Goal: Task Accomplishment & Management: Complete application form

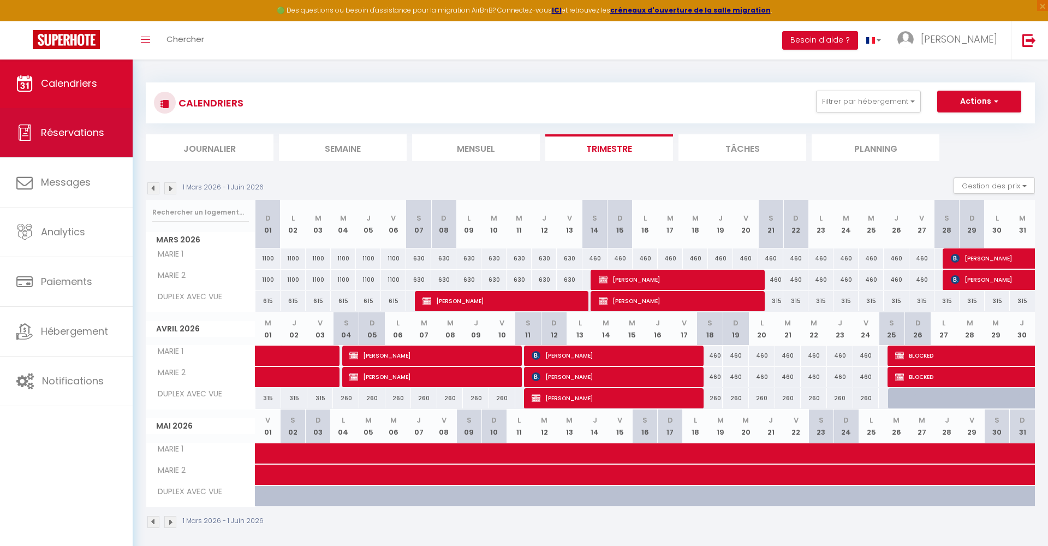
click at [88, 133] on span "Réservations" at bounding box center [72, 133] width 63 height 14
select select "not_cancelled"
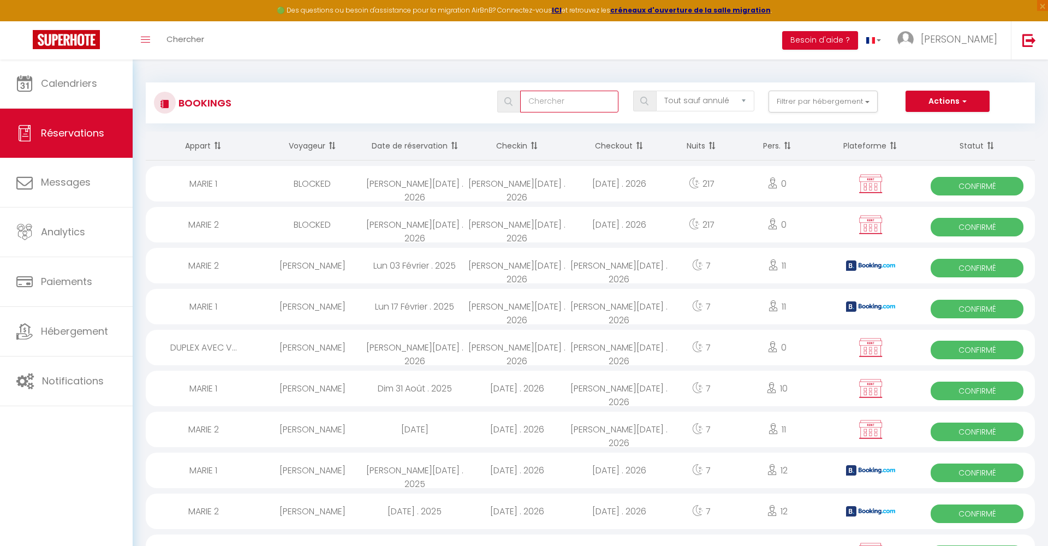
click at [532, 97] on input "text" at bounding box center [569, 102] width 98 height 22
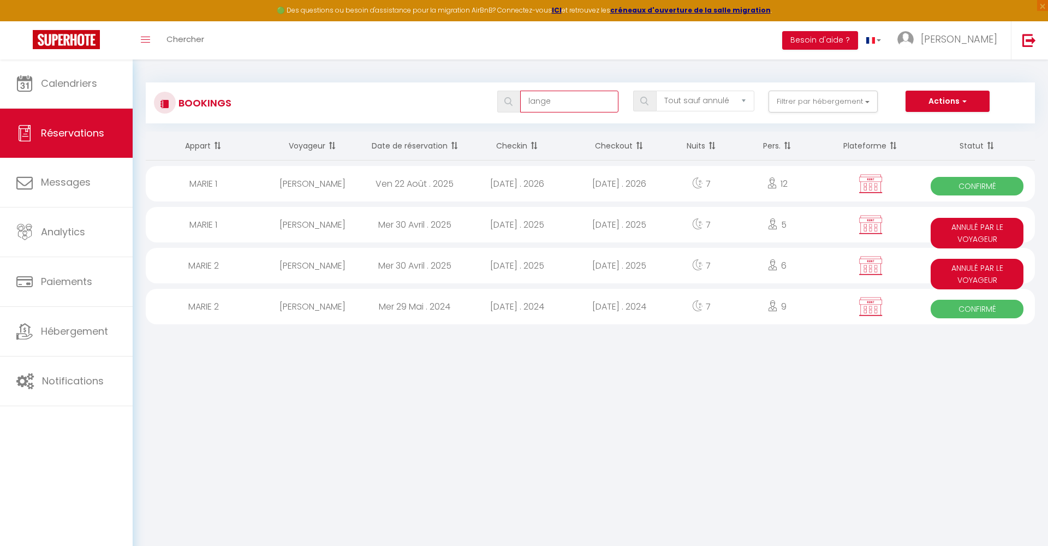
type input "lange"
click at [897, 183] on div at bounding box center [871, 183] width 98 height 35
select select "OK"
select select "KO"
select select "0"
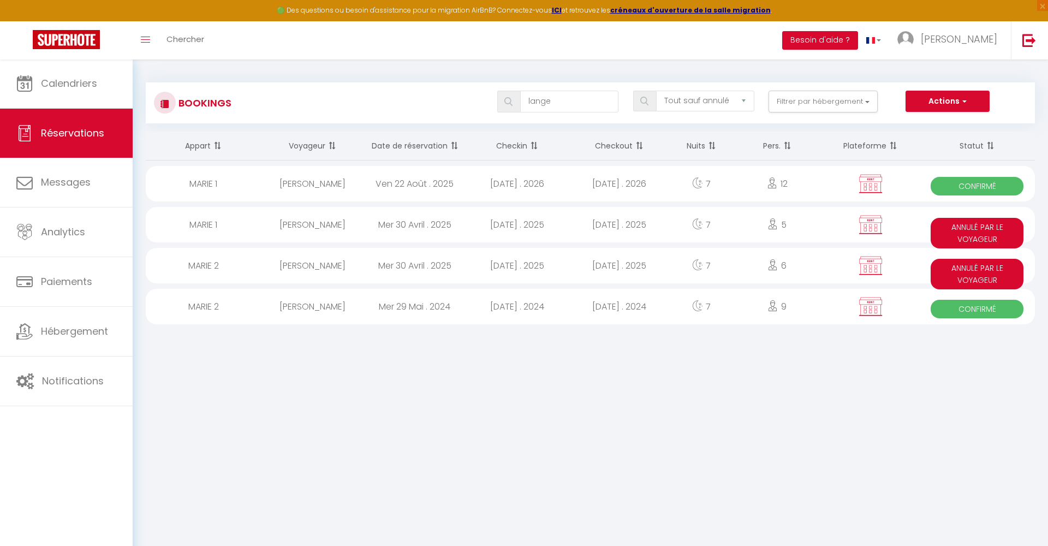
select select "0"
select select "1"
select select
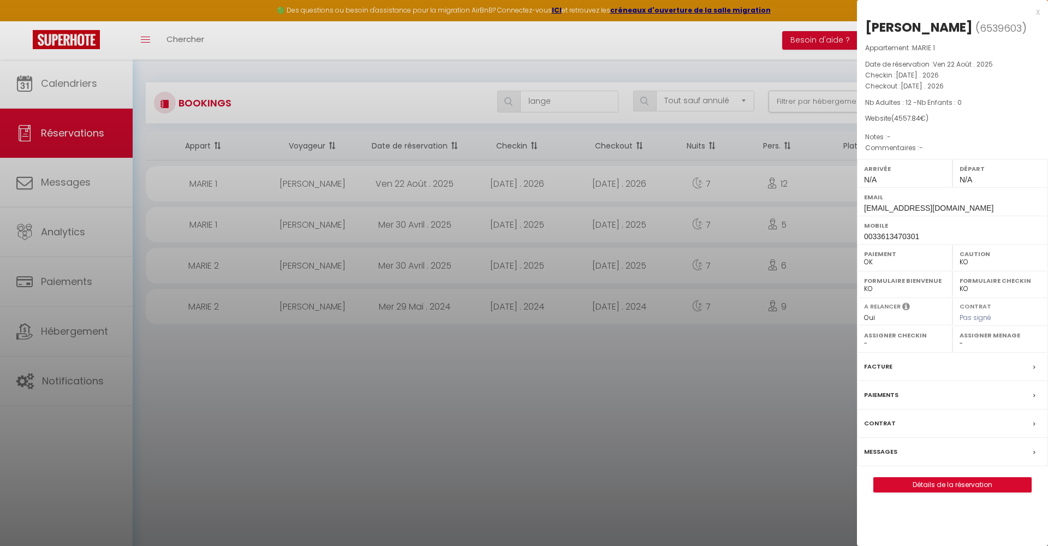
click at [986, 485] on link "Détails de la réservation" at bounding box center [952, 485] width 157 height 14
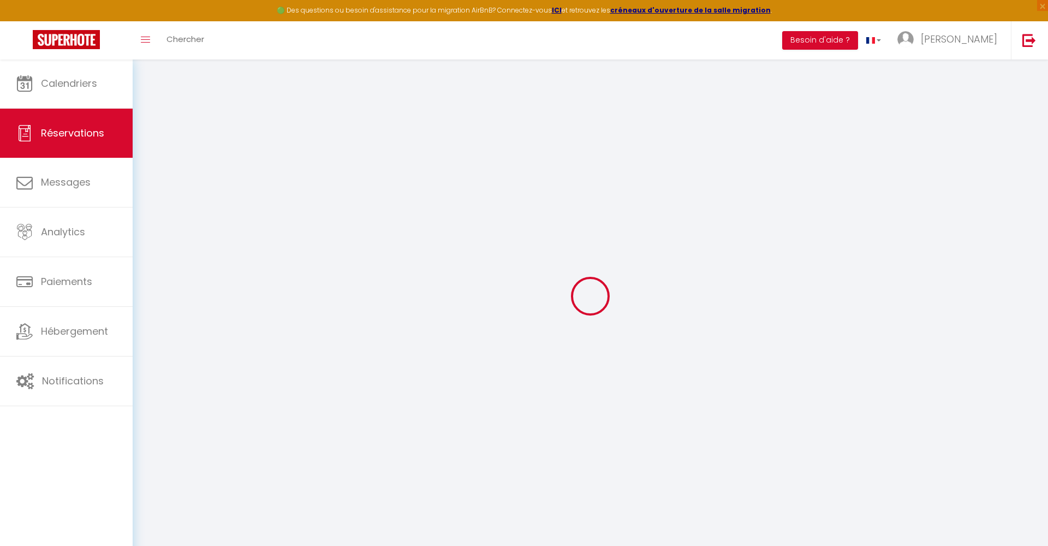
type input "Alice"
type input "Lange"
type input "[EMAIL_ADDRESS][DOMAIN_NAME]"
type input "0033613470301"
type input "57000"
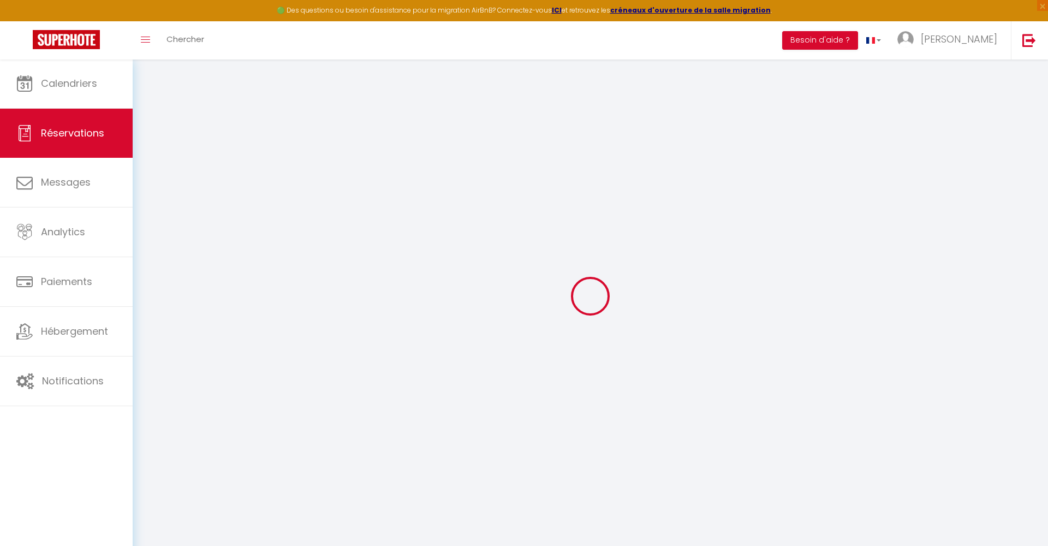
type input "[STREET_ADDRESS][PERSON_NAME]"
type input "[GEOGRAPHIC_DATA]"
select select "FR"
select select "3856"
select select "1"
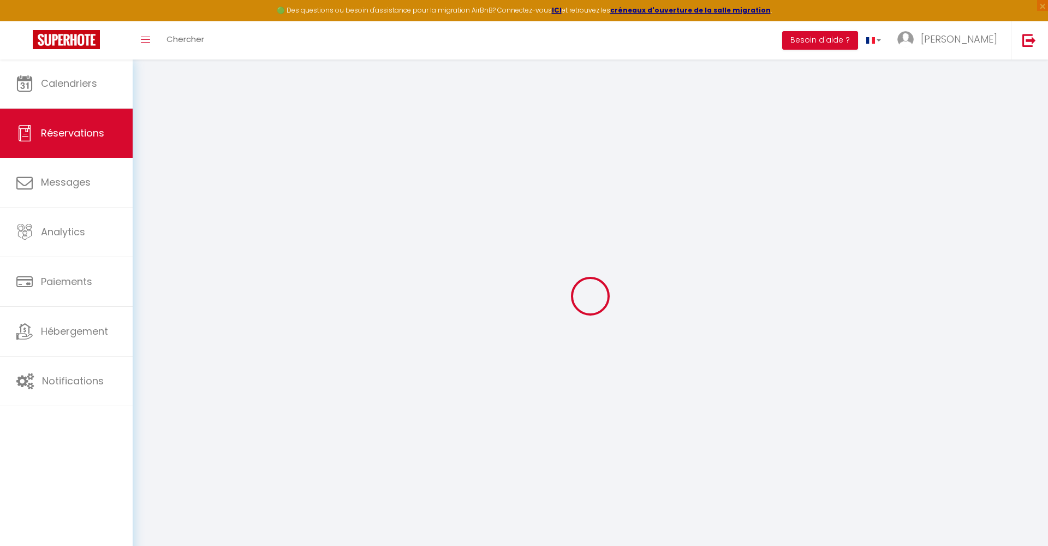
type input "[DATE]"
select select
type input "[DATE]"
select select
type input "12"
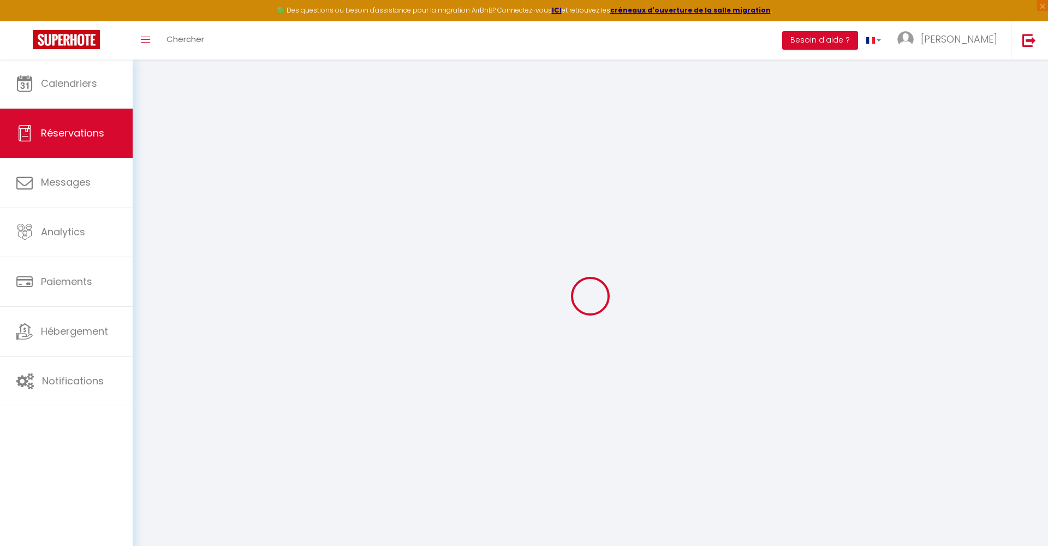
select select "10"
select select
type input "4410"
checkbox input "false"
type input "3190.49"
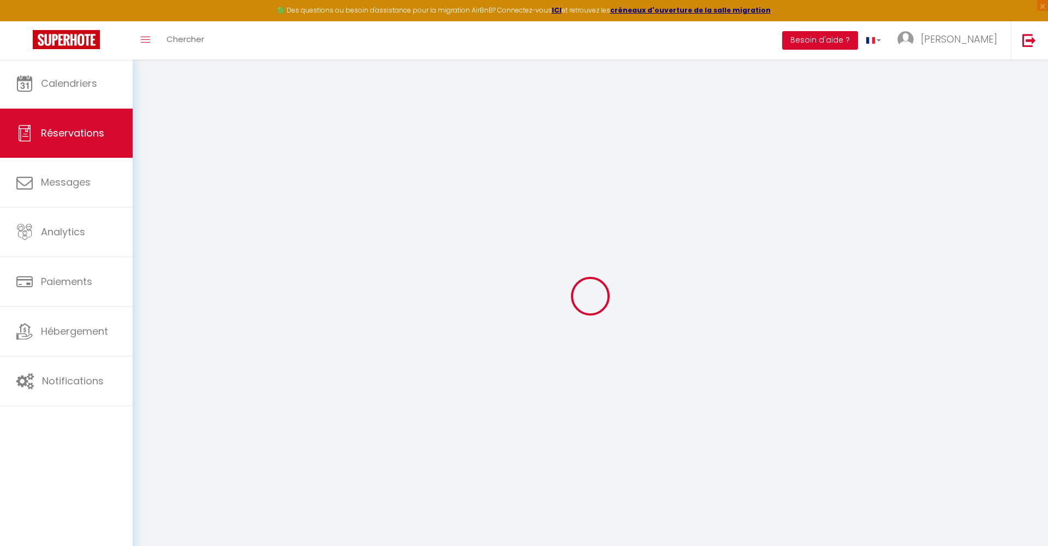
select select "69"
type input "0"
select select
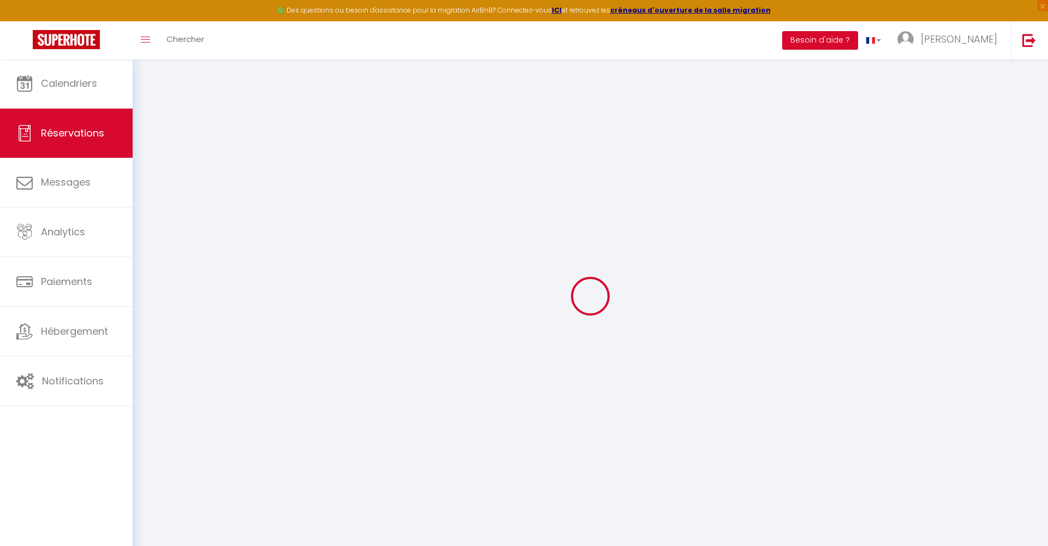
select select
select select "12"
select select "14"
checkbox input "false"
select select
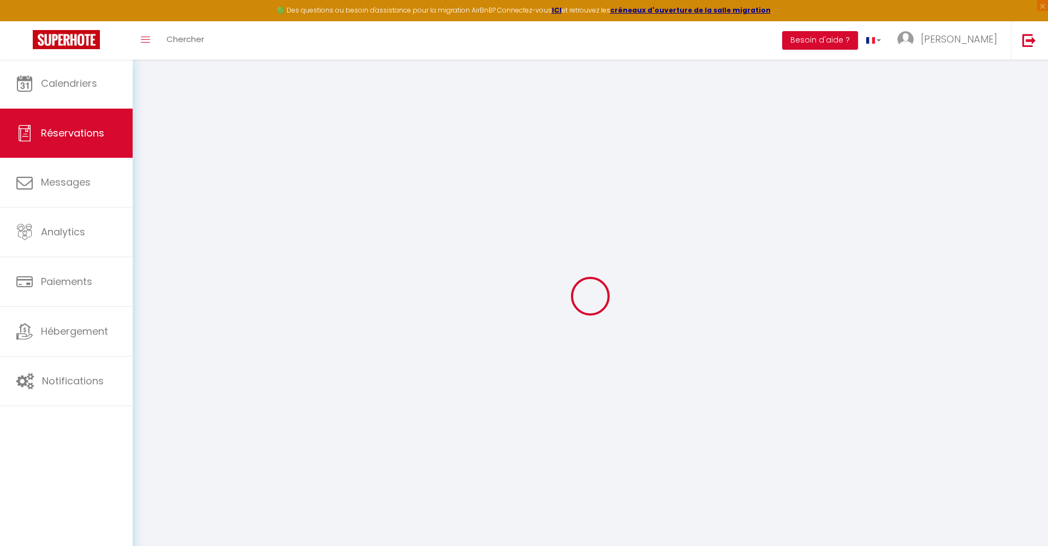
select select
checkbox input "false"
select select
checkbox input "false"
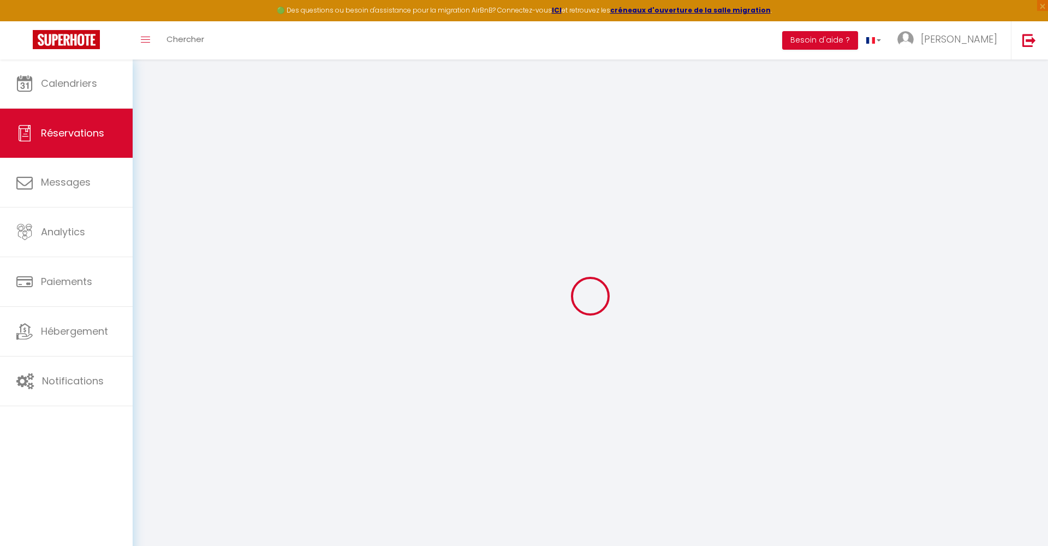
select select
checkbox input "false"
type input "147.84"
select select
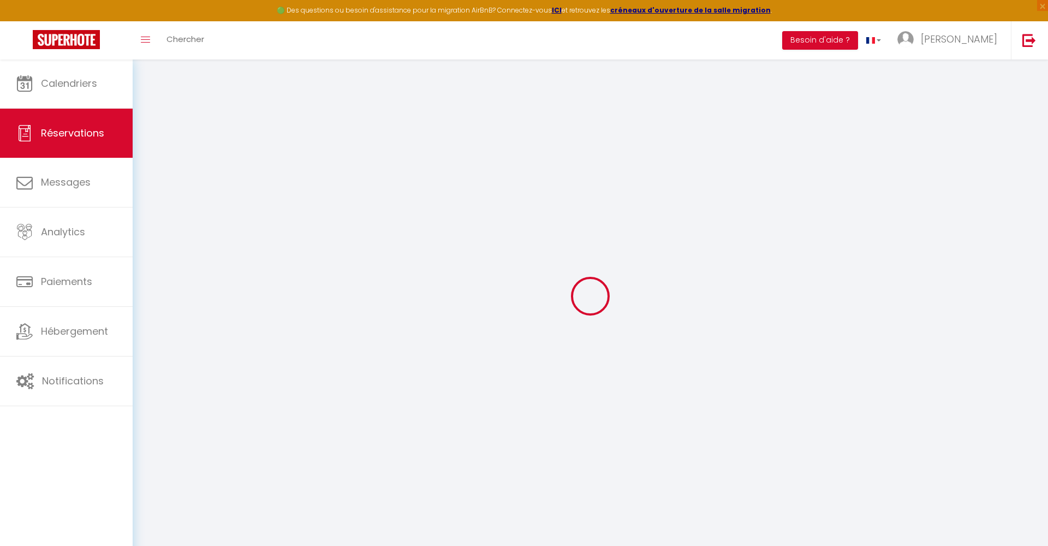
select select
checkbox input "false"
select select
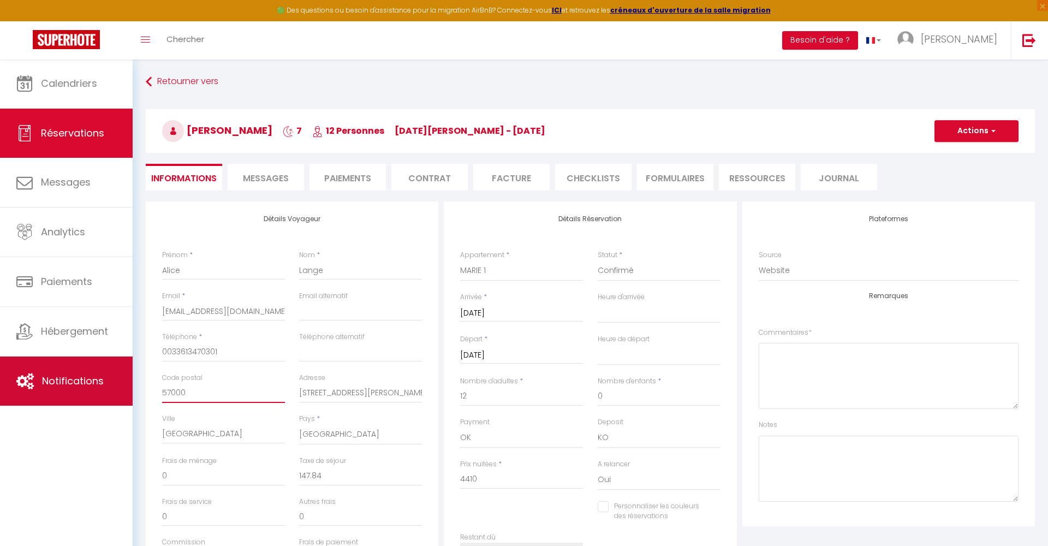
drag, startPoint x: 187, startPoint y: 390, endPoint x: 109, endPoint y: 396, distance: 78.3
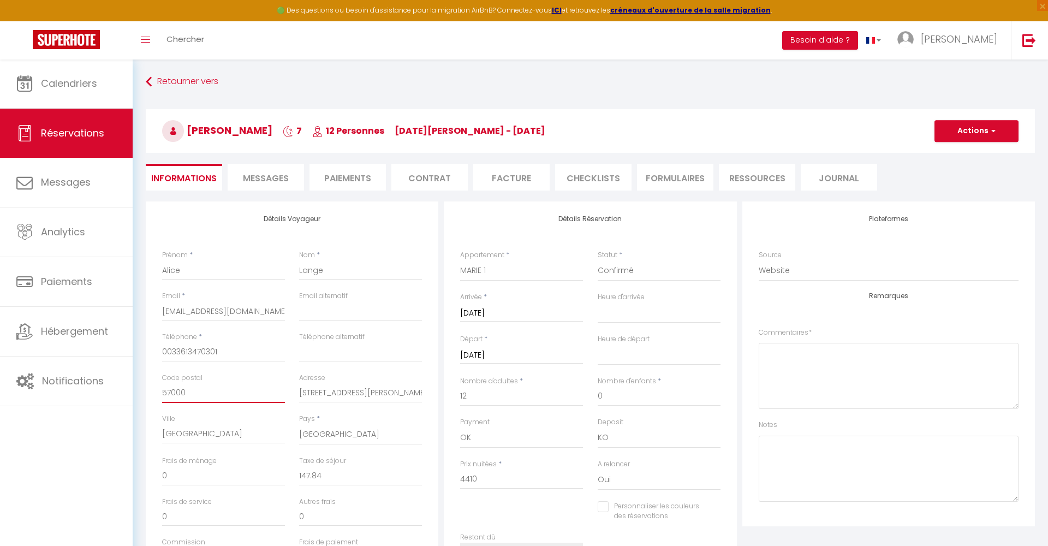
type input "5700"
select select
checkbox input "false"
type input "570"
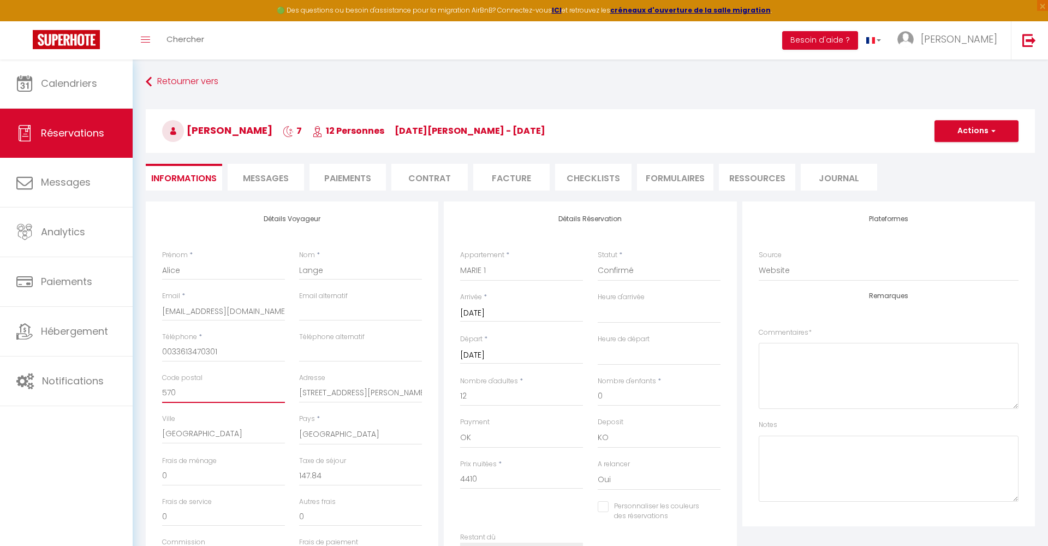
select select
checkbox input "false"
type input "57"
select select
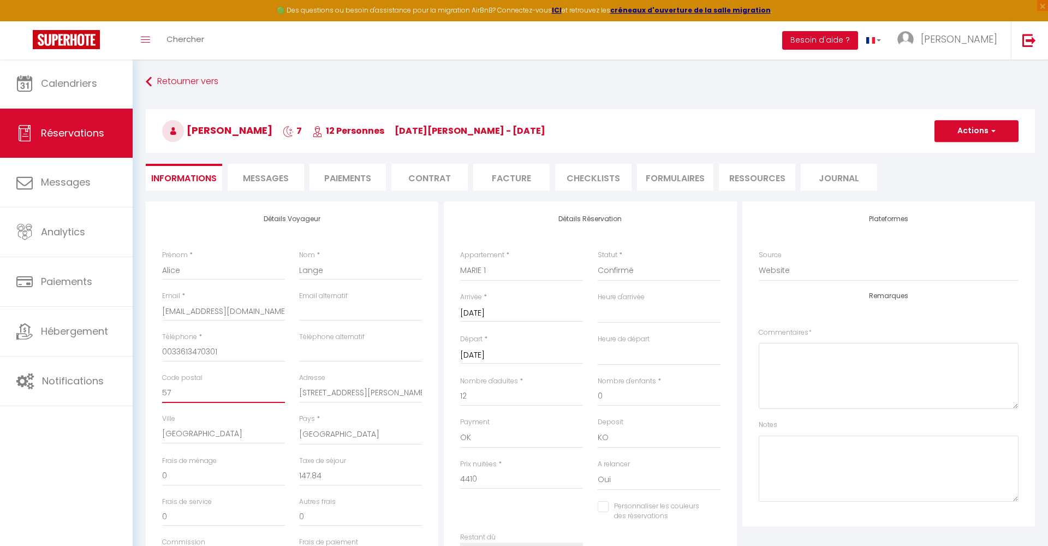
select select
checkbox input "false"
type input "5"
select select
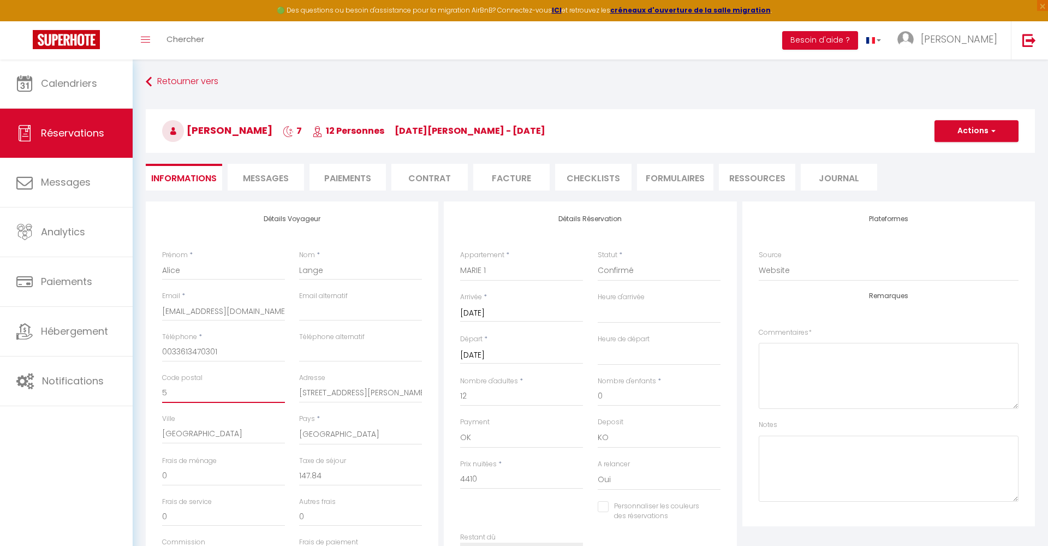
checkbox input "false"
select select
checkbox input "false"
type input "5"
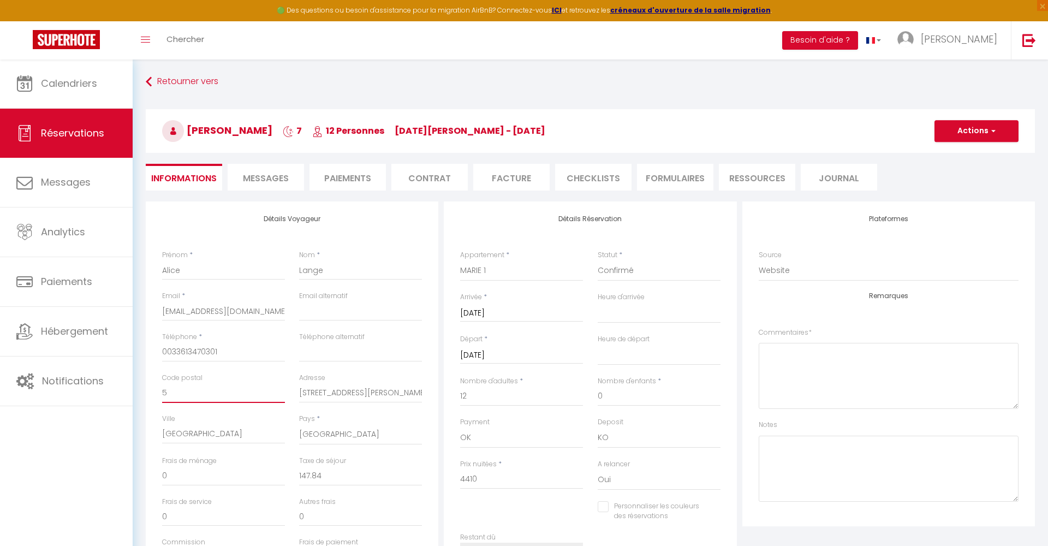
select select
checkbox input "false"
type input "55"
select select
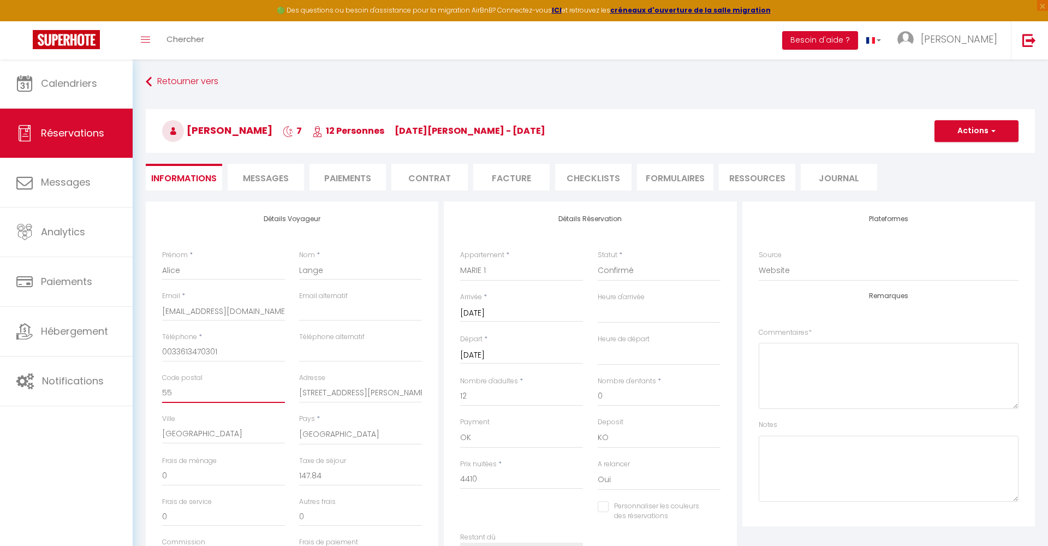
select select
checkbox input "false"
type input "553"
select select
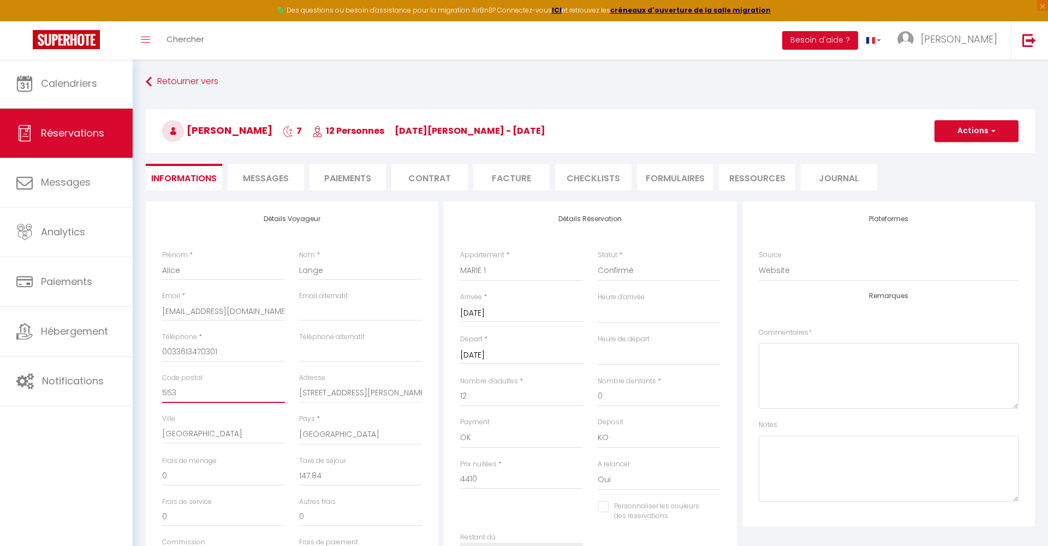
checkbox input "false"
type input "5532"
select select
checkbox input "false"
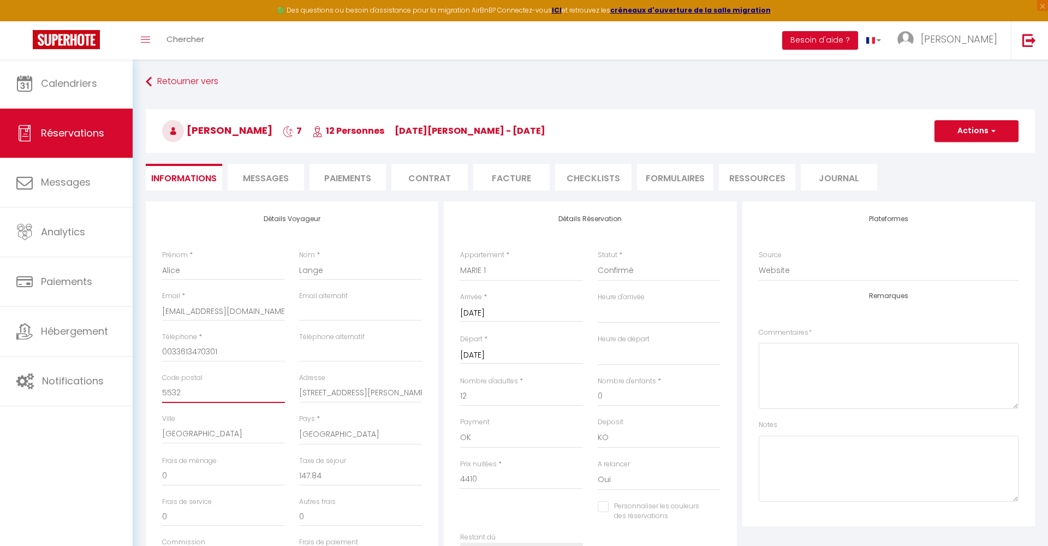
type input "5532"
drag, startPoint x: 411, startPoint y: 389, endPoint x: 288, endPoint y: 388, distance: 123.4
type input "3"
select select
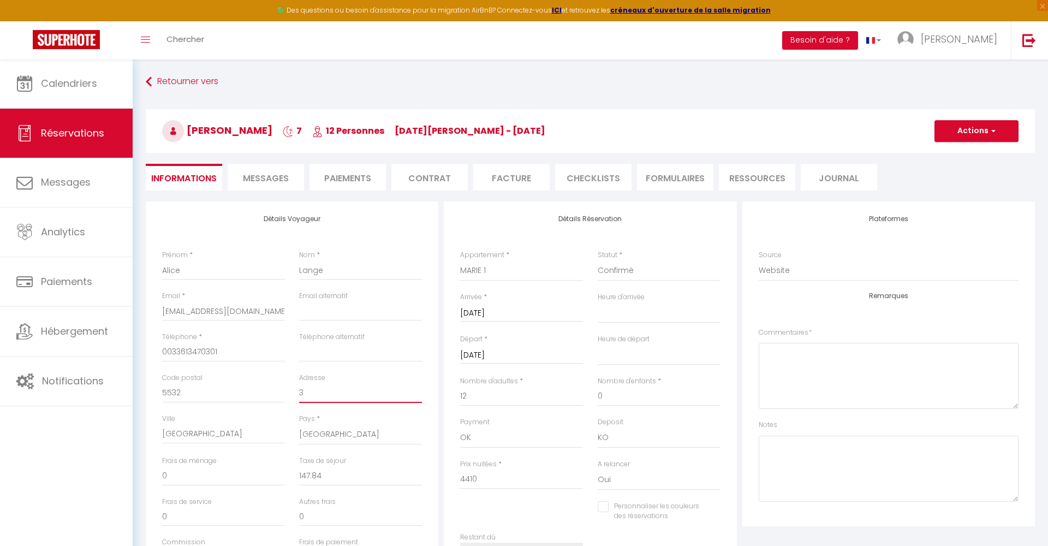
checkbox input "false"
type input "39"
select select
checkbox input "false"
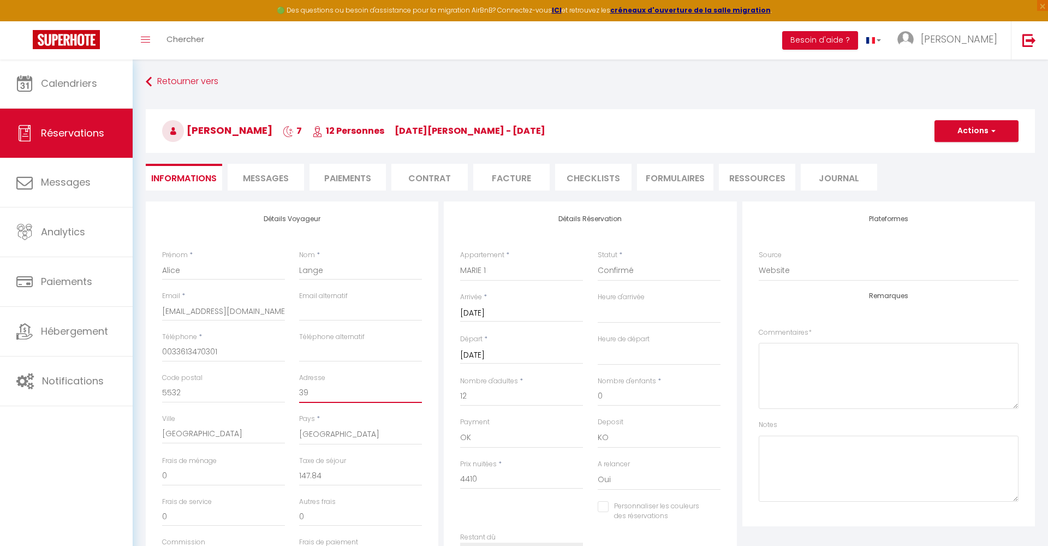
type input "39,"
select select
checkbox input "false"
type input "39,"
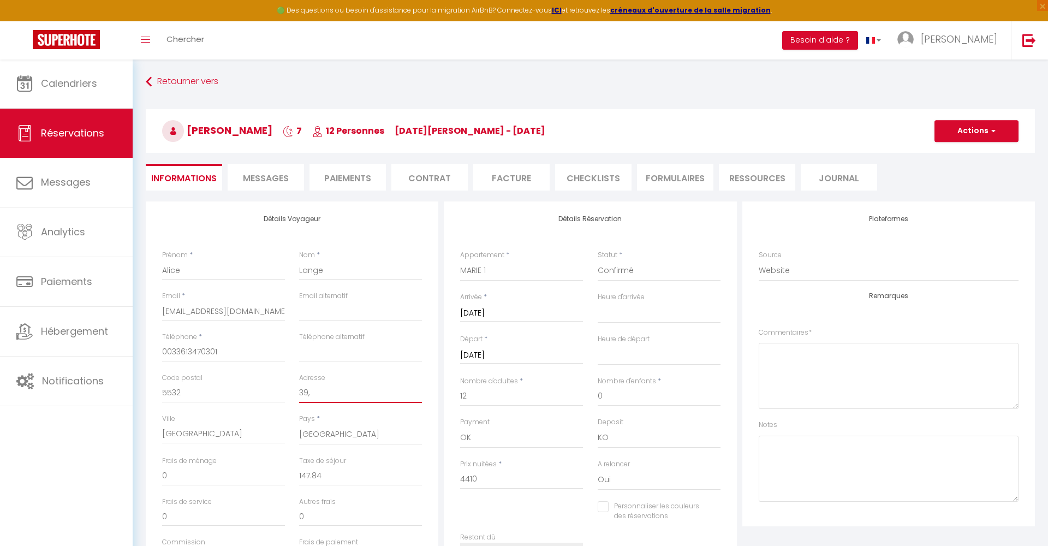
select select
checkbox input "false"
type input "39, R"
select select
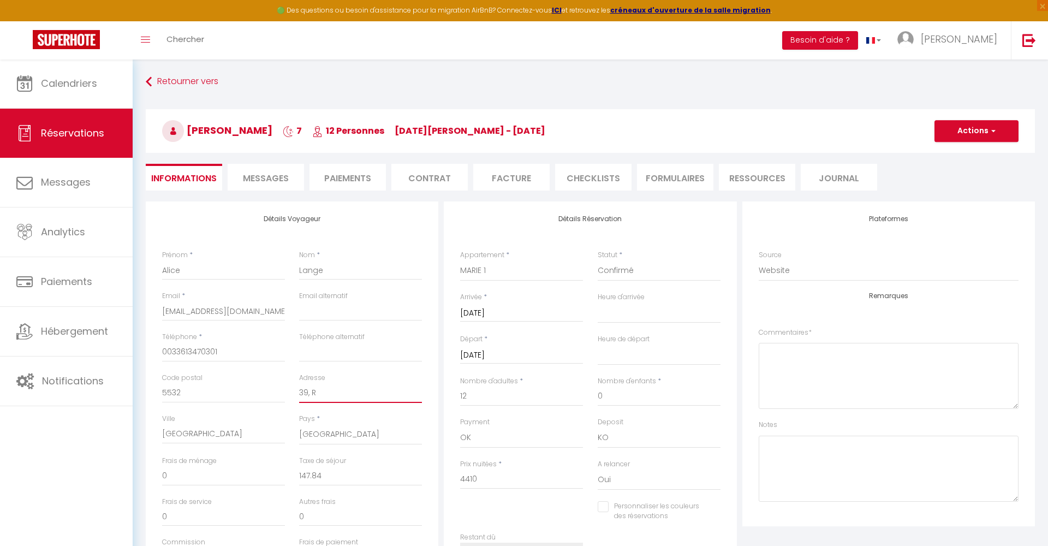
select select
checkbox input "false"
type input "39,"
select select
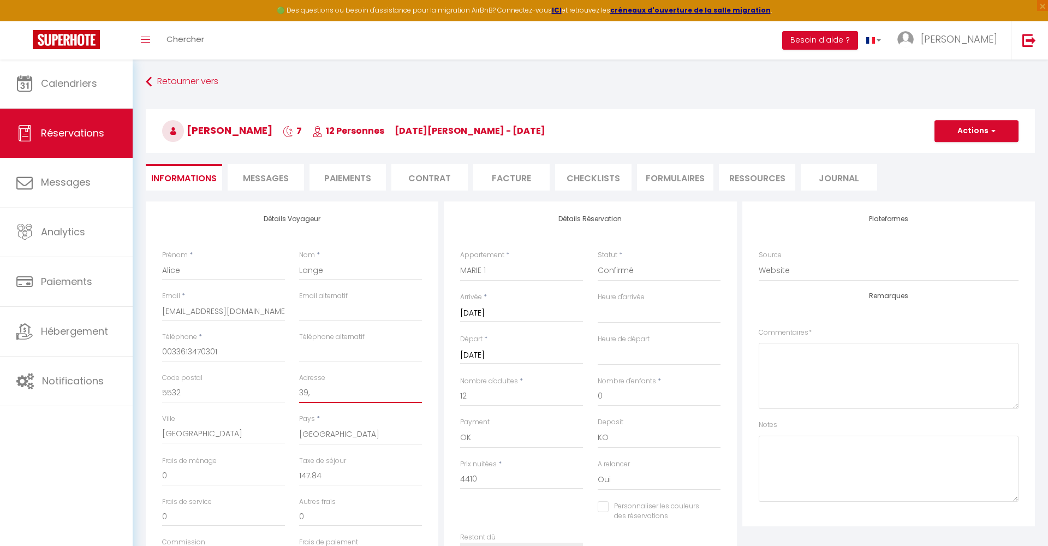
checkbox input "false"
type input "39, r"
select select
checkbox input "false"
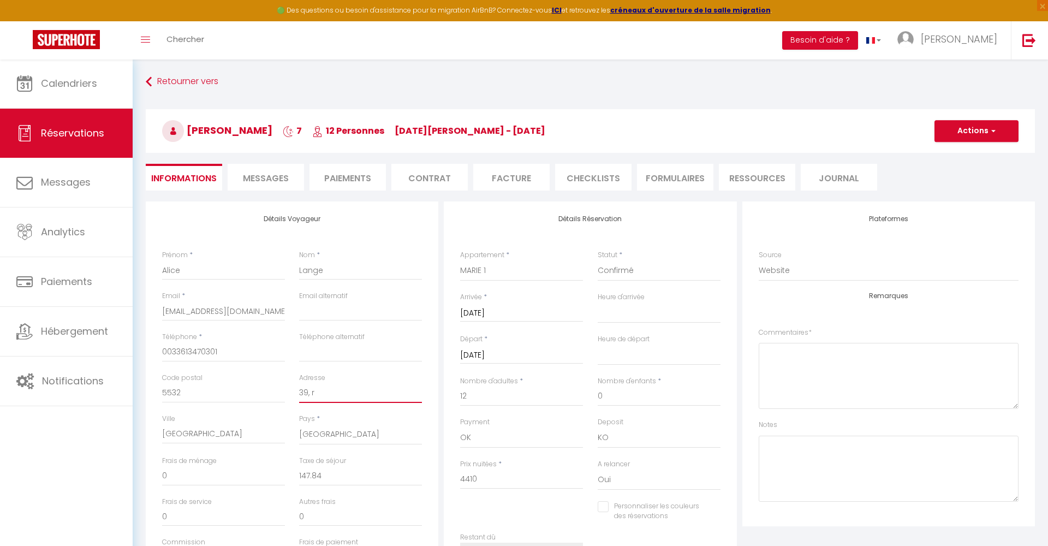
type input "39, ru"
select select
checkbox input "false"
type input "[STREET_ADDRESS]"
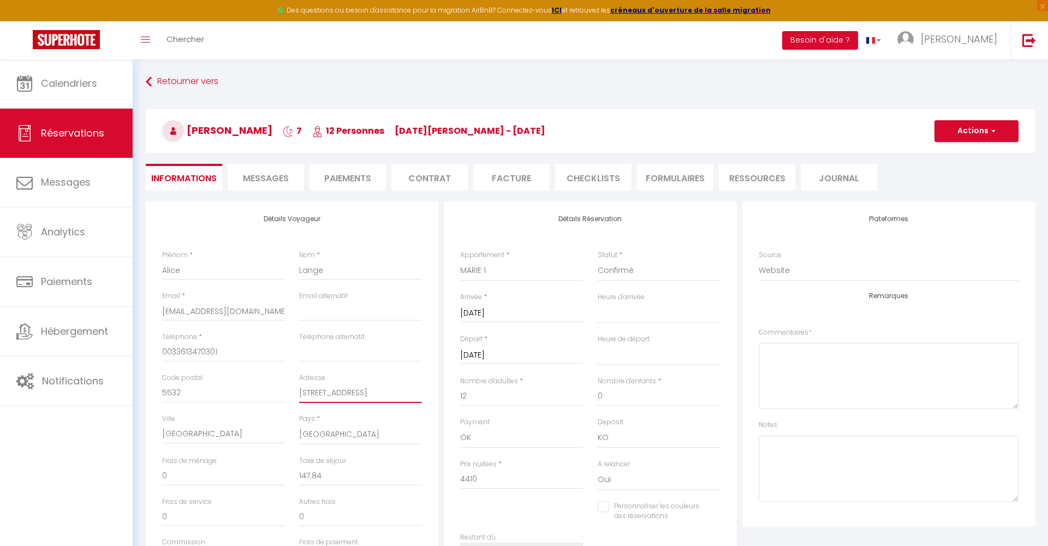
select select
checkbox input "false"
type input "[STREET_ADDRESS]"
select select
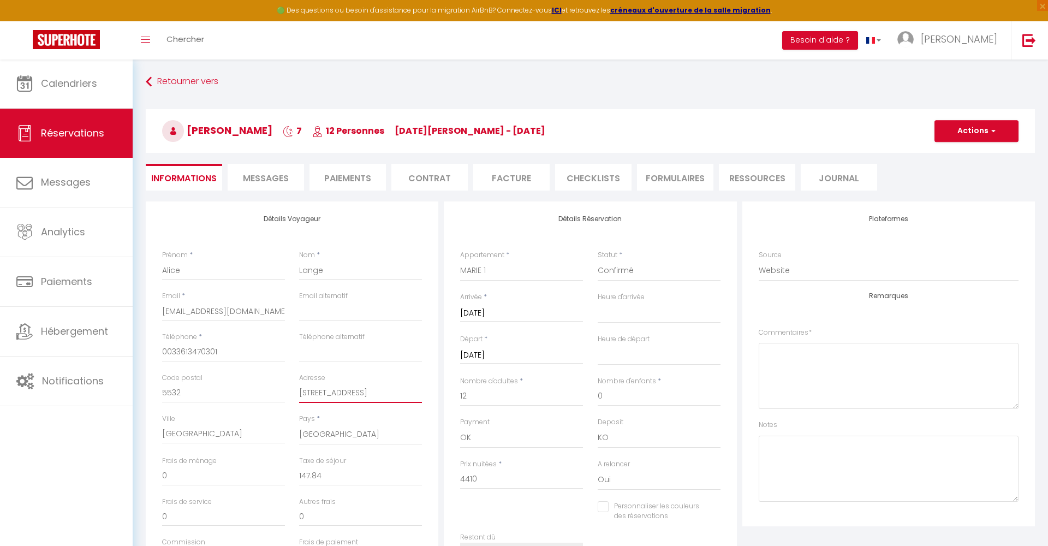
select select
checkbox input "false"
type input "[STREET_ADDRESS]"
select select
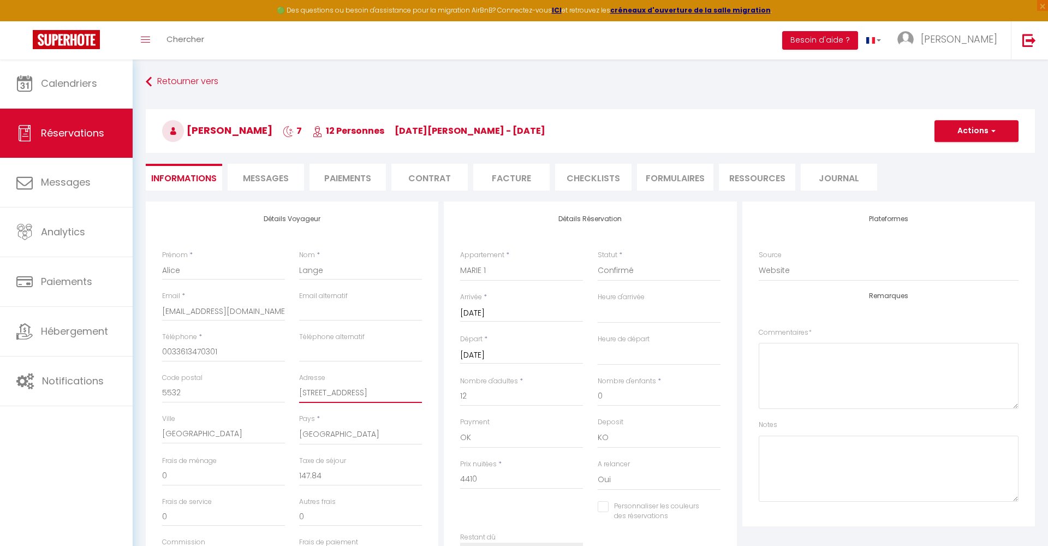
checkbox input "false"
type input "[STREET_ADDRESS]"
select select
checkbox input "false"
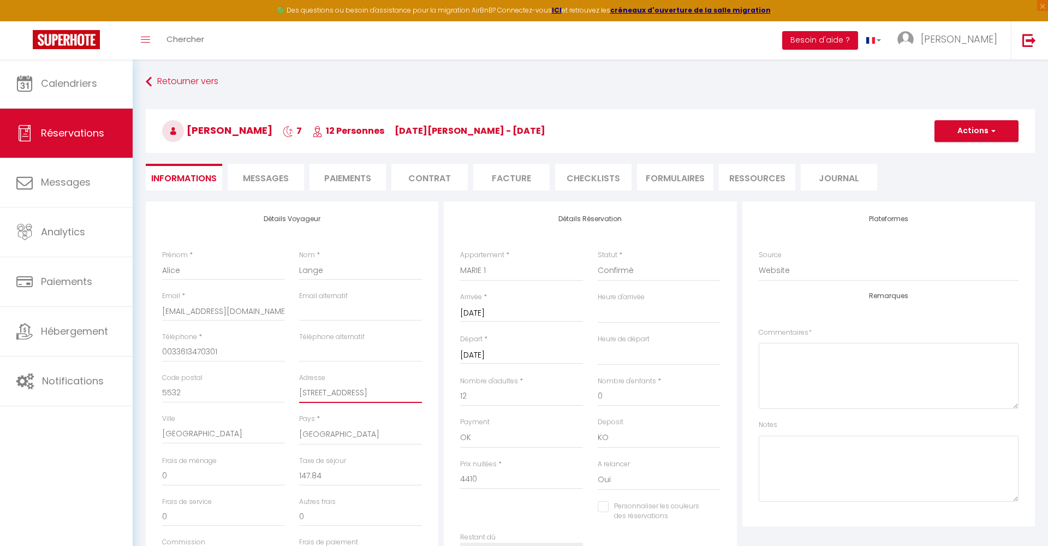
type input "[STREET_ADDRESS]"
select select
checkbox input "false"
type input "[STREET_ADDRESS]"
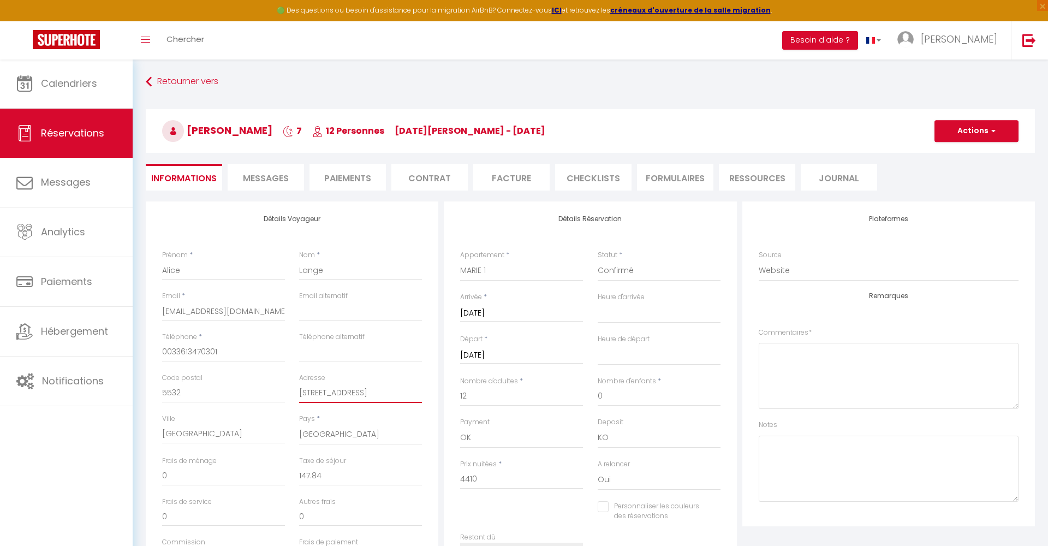
select select
checkbox input "false"
type input "[STREET_ADDRESS]"
select select
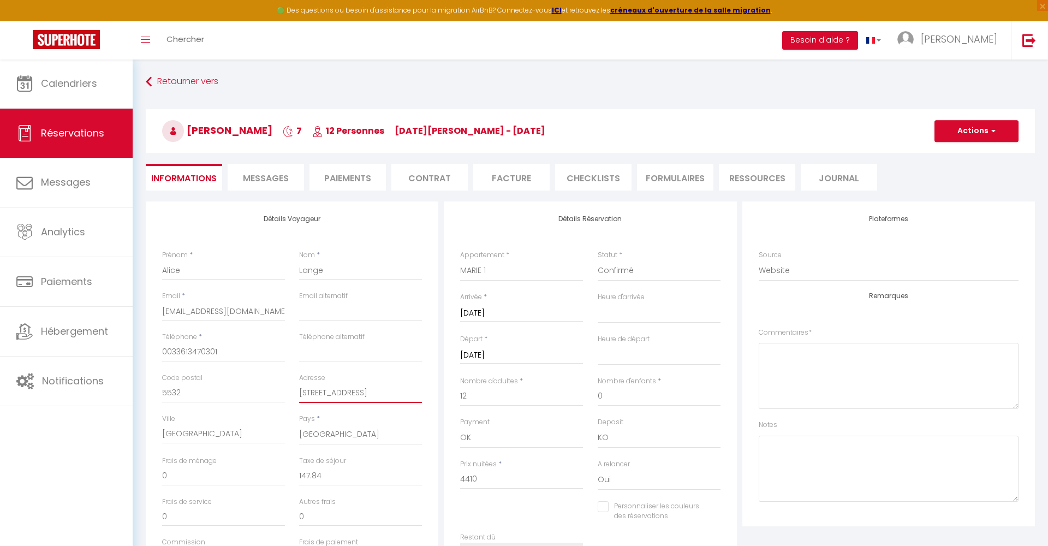
select select
checkbox input "false"
type input "[STREET_ADDRESS]"
select select
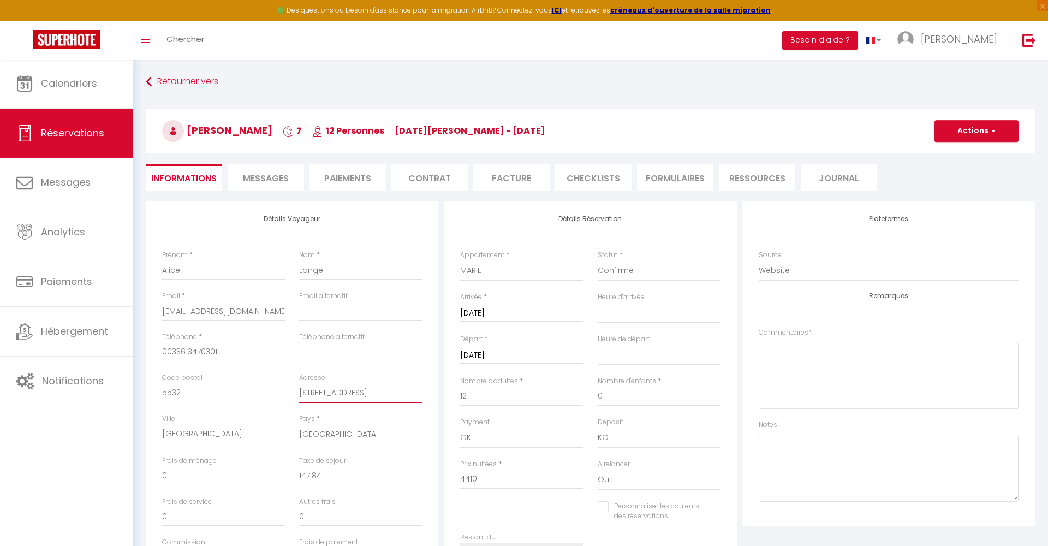
checkbox input "false"
drag, startPoint x: 186, startPoint y: 430, endPoint x: 149, endPoint y: 430, distance: 36.6
click at [365, 394] on input "[STREET_ADDRESS]" at bounding box center [360, 393] width 123 height 20
type input "[STREET_ADDRESS]"
select select
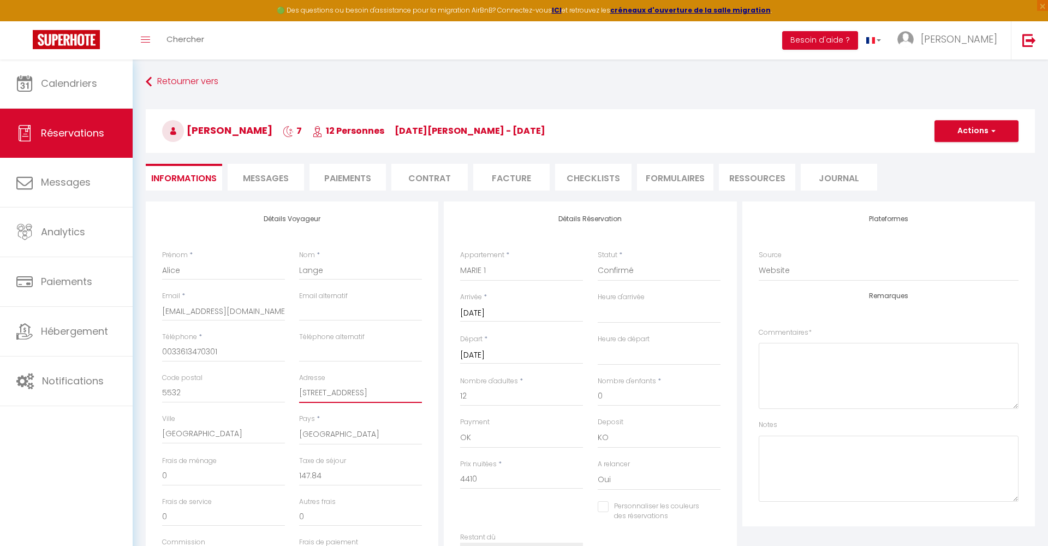
select select
checkbox input "false"
type input "[STREET_ADDRESS]"
select select
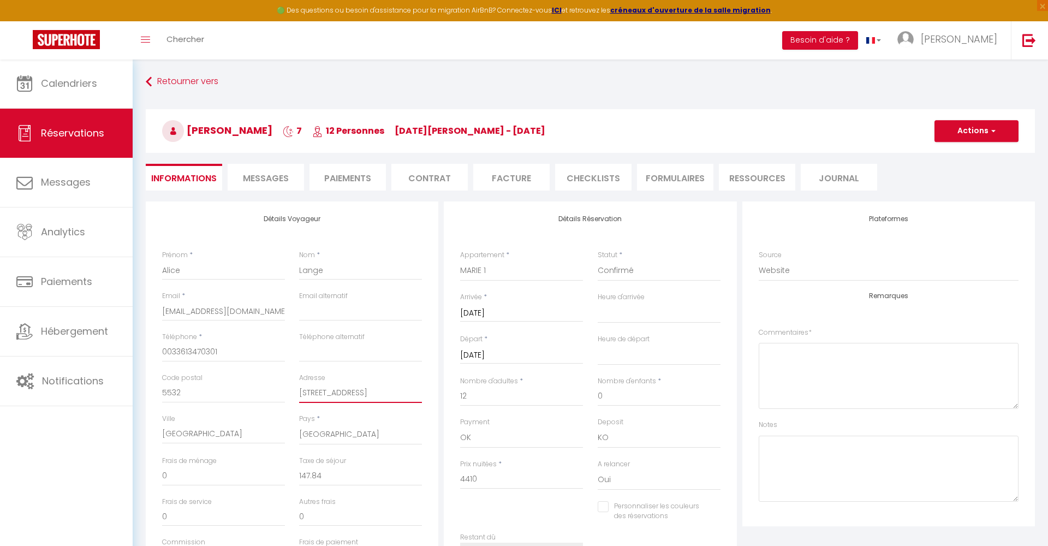
checkbox input "false"
type input "[STREET_ADDRESS]"
select select
checkbox input "false"
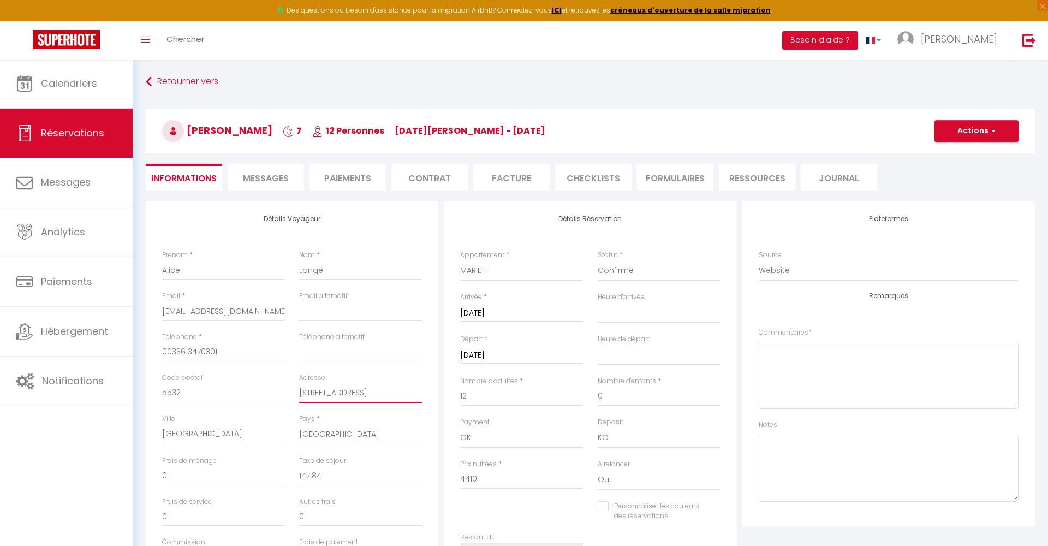
type input "[STREET_ADDRESS]"
select select
checkbox input "false"
type input "[STREET_ADDRESS]"
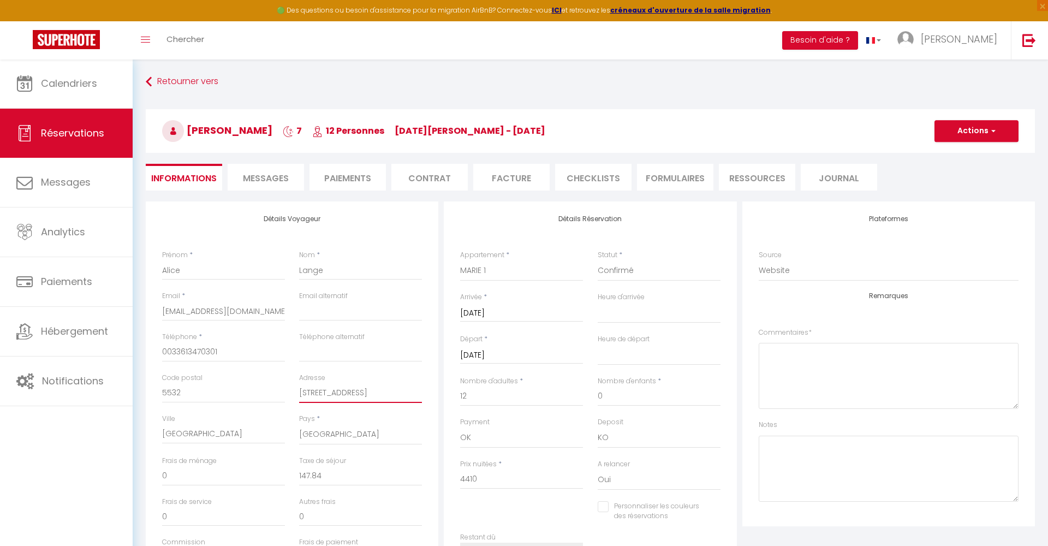
select select
checkbox input "false"
type input "[STREET_ADDRESS]"
select select
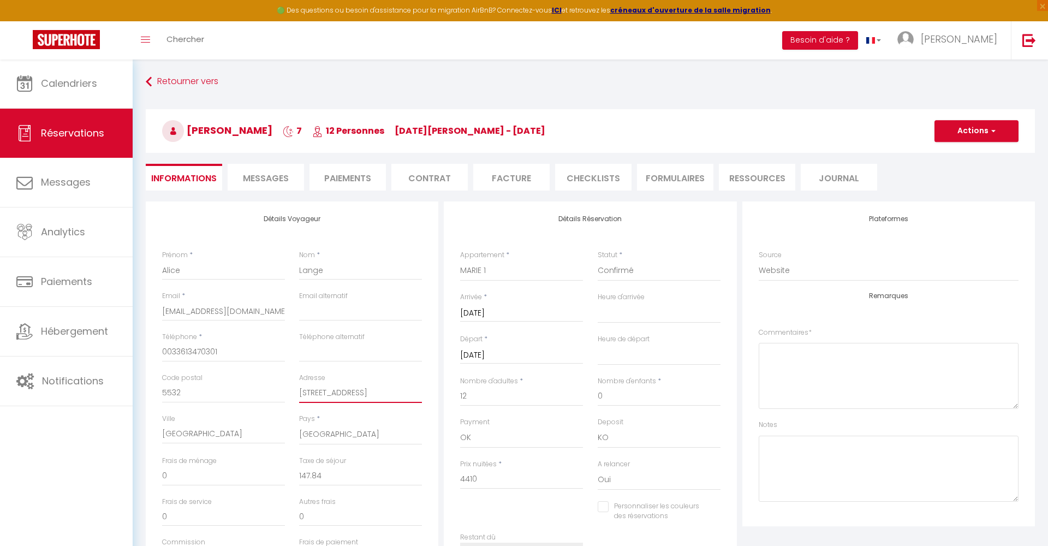
select select
checkbox input "false"
type input "[STREET_ADDRESS]"
select select
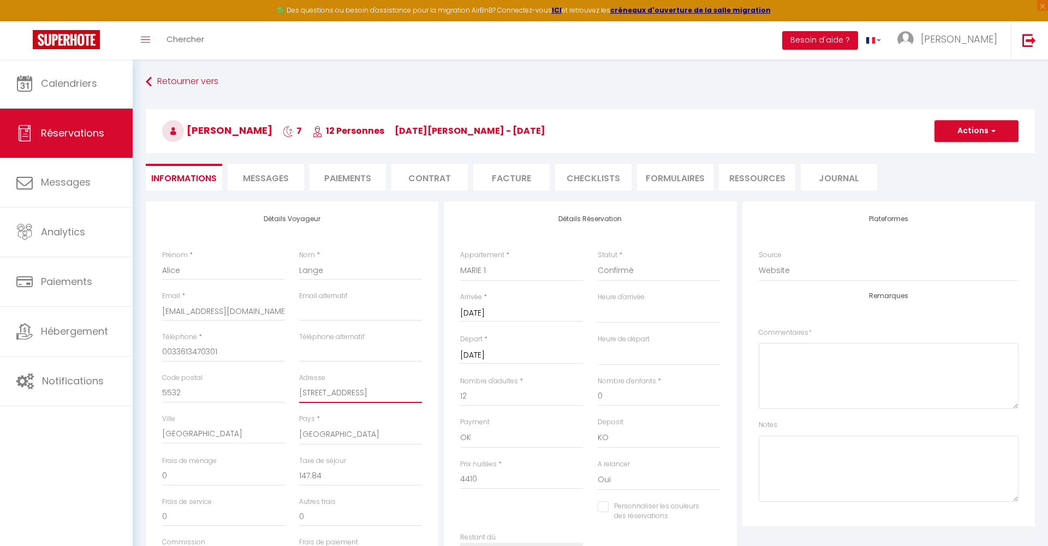
checkbox input "false"
type input "[STREET_ADDRESS]"
select select
checkbox input "false"
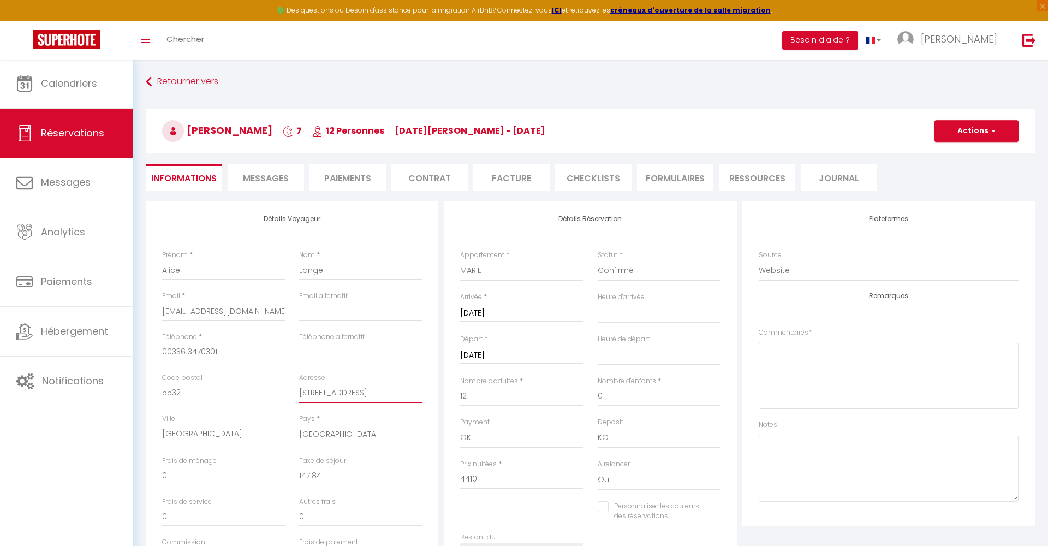
type input "[STREET_ADDRESS]"
select select
checkbox input "false"
type input "[STREET_ADDRESS]"
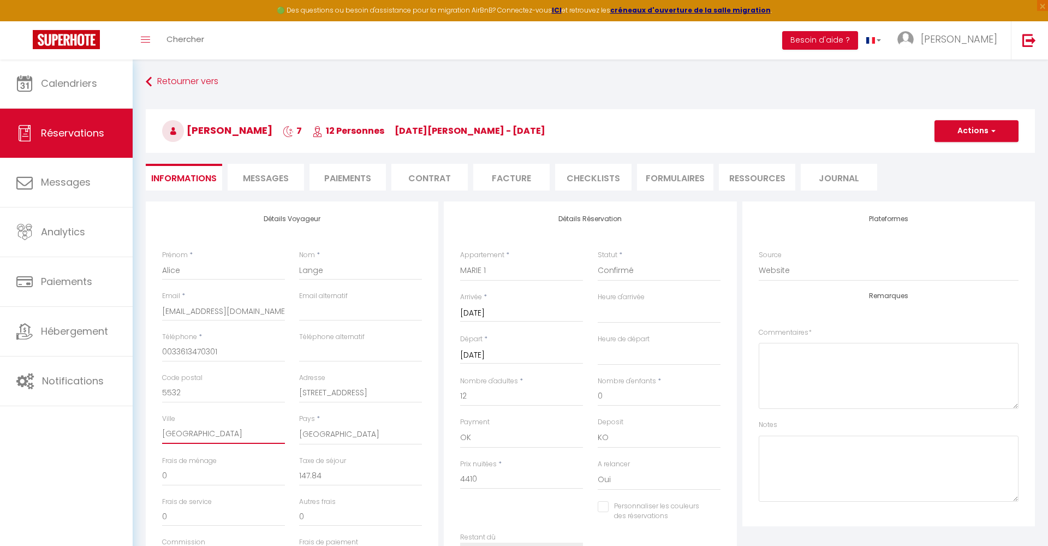
drag, startPoint x: 183, startPoint y: 434, endPoint x: 145, endPoint y: 432, distance: 38.8
click at [145, 432] on div "Détails Voyageur Prénom * [PERSON_NAME] * Lange Email * [EMAIL_ADDRESS][DOMAIN_…" at bounding box center [292, 396] width 298 height 390
type input "R"
select select
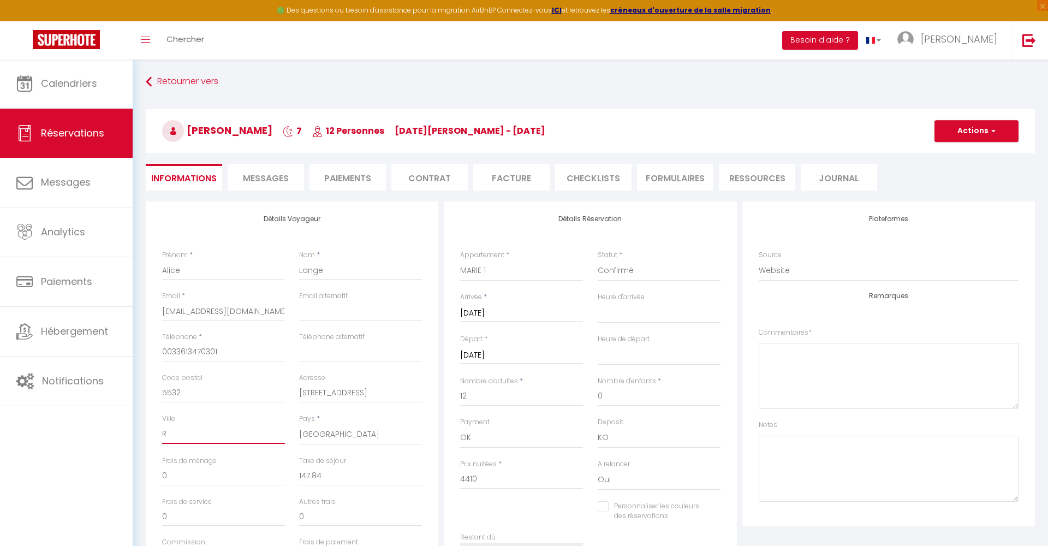
checkbox input "false"
type input "RE"
select select
checkbox input "false"
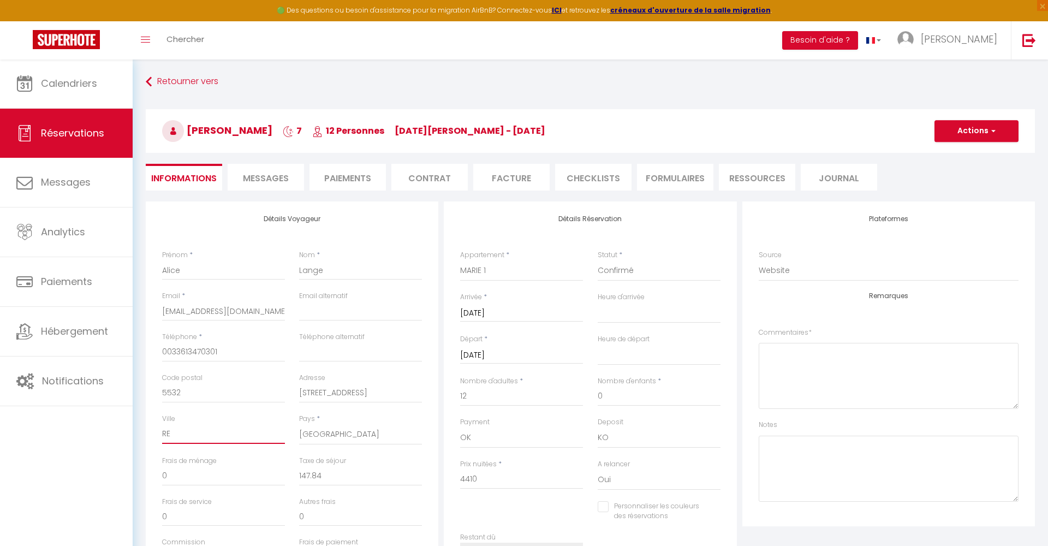
type input "REM"
click at [997, 131] on button "Actions" at bounding box center [977, 131] width 84 height 22
click at [970, 155] on link "Enregistrer" at bounding box center [966, 155] width 86 height 14
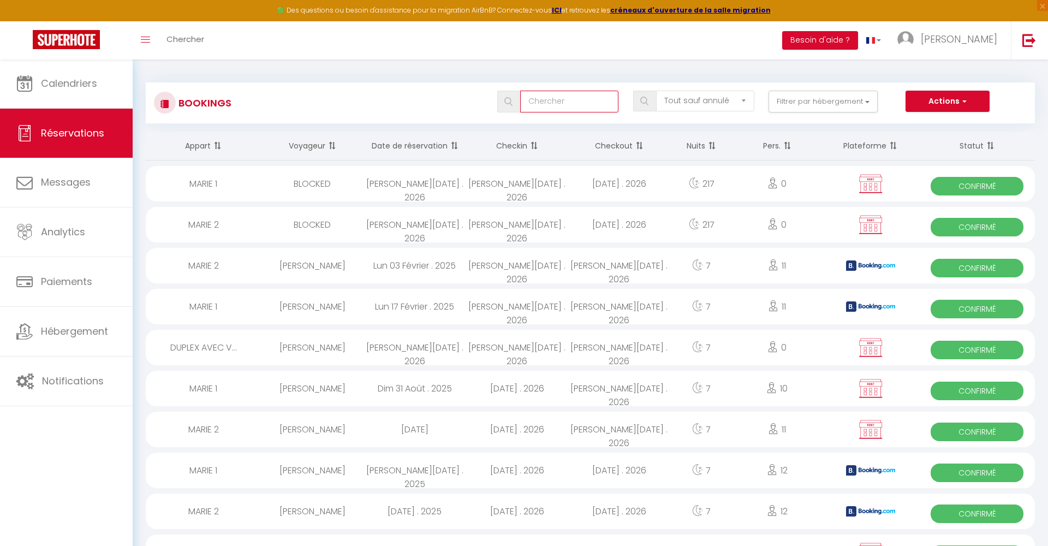
click at [598, 98] on input "text" at bounding box center [569, 102] width 98 height 22
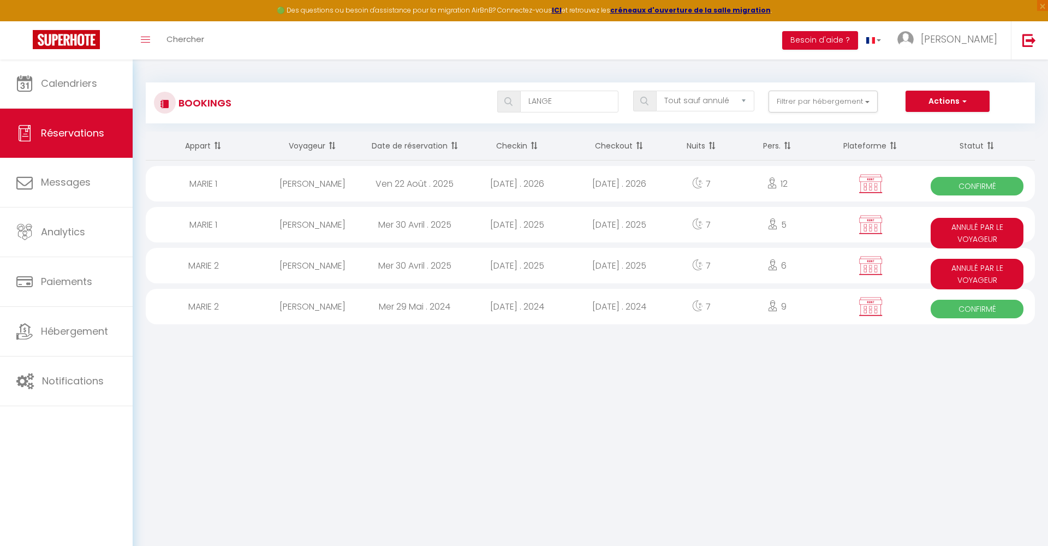
click at [532, 179] on div "[DATE] . 2026" at bounding box center [517, 183] width 102 height 35
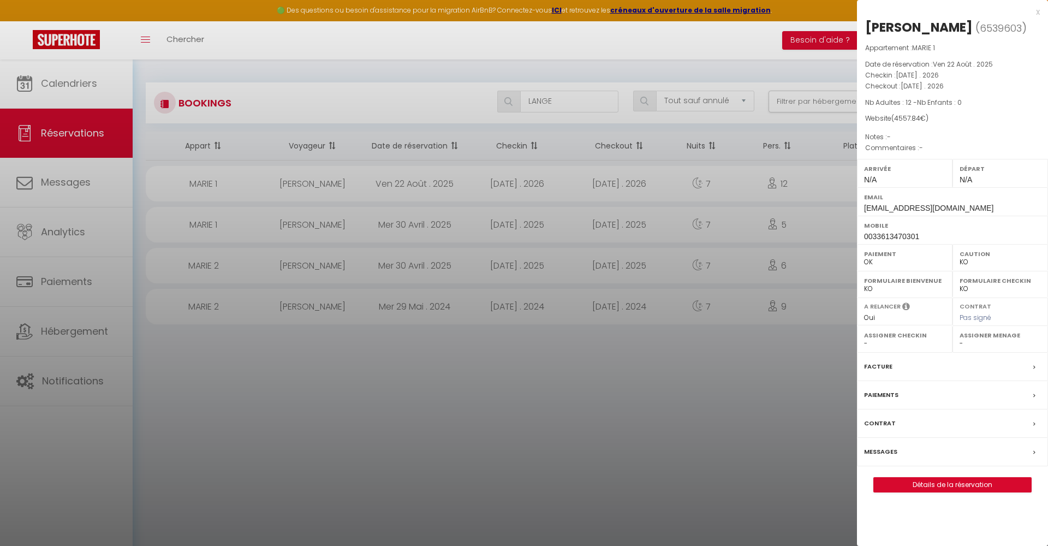
click at [891, 418] on label "Contrat" at bounding box center [880, 423] width 32 height 11
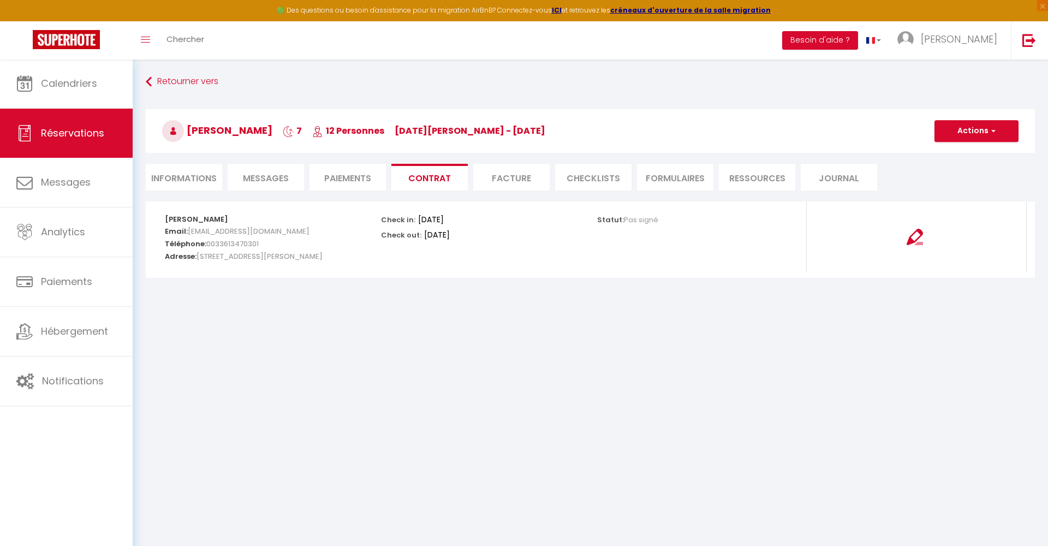
click at [913, 238] on img at bounding box center [915, 237] width 16 height 16
click at [994, 134] on span "button" at bounding box center [992, 131] width 7 height 10
click at [987, 167] on link "Envoyer le contrat" at bounding box center [969, 169] width 92 height 14
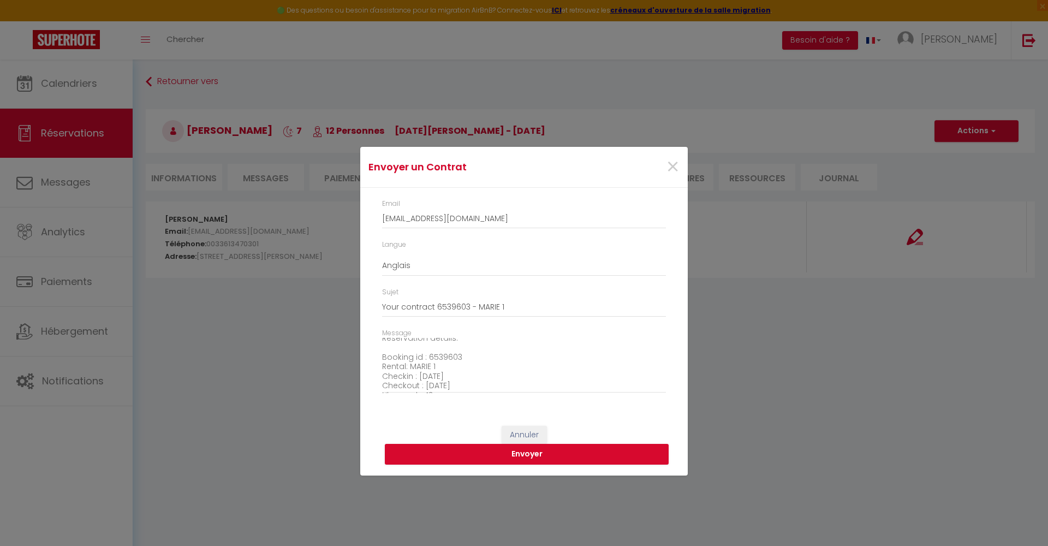
scroll to position [55, 0]
click at [543, 449] on button "Envoyer" at bounding box center [527, 454] width 284 height 21
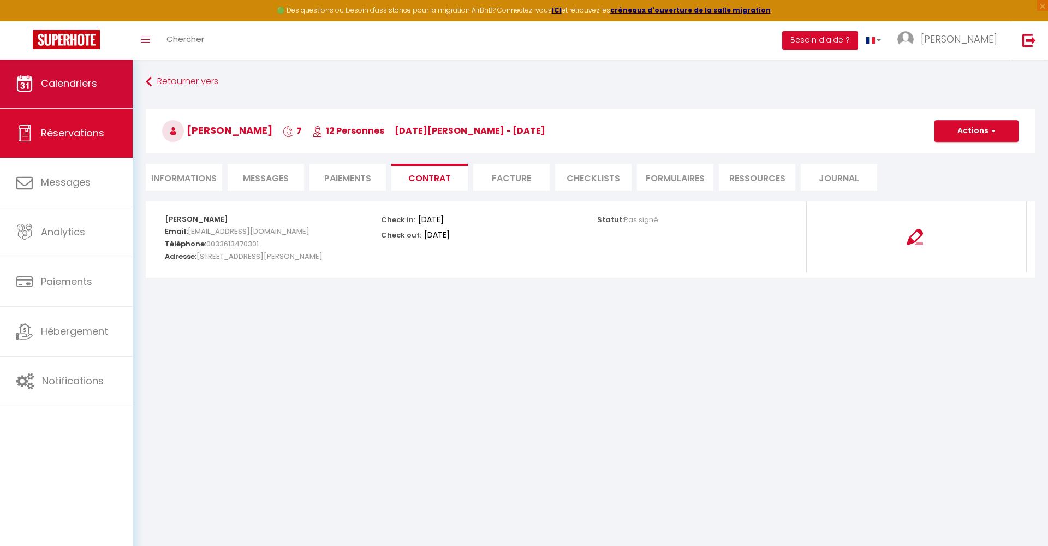
click at [84, 81] on span "Calendriers" at bounding box center [69, 83] width 56 height 14
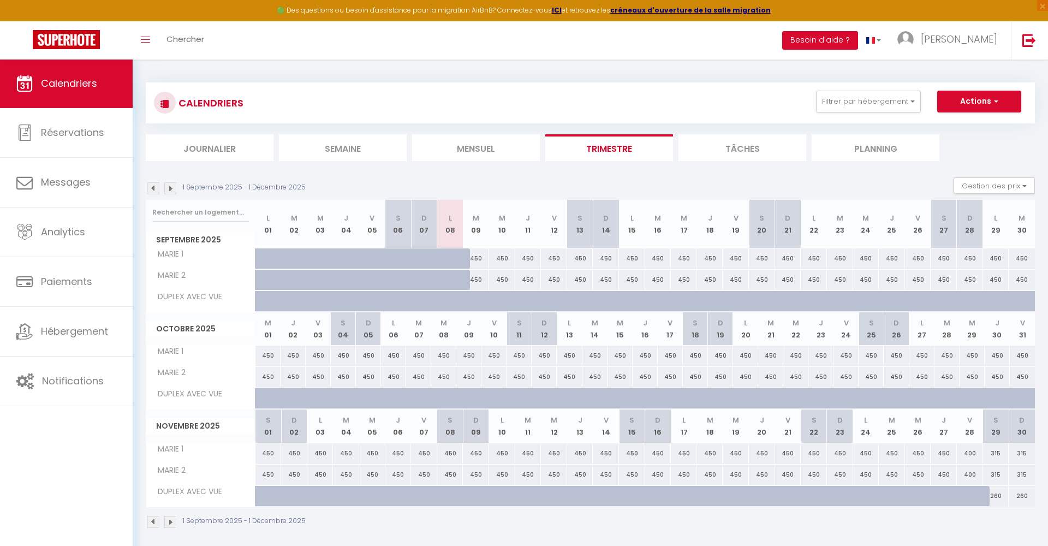
click at [170, 188] on img at bounding box center [170, 188] width 12 height 12
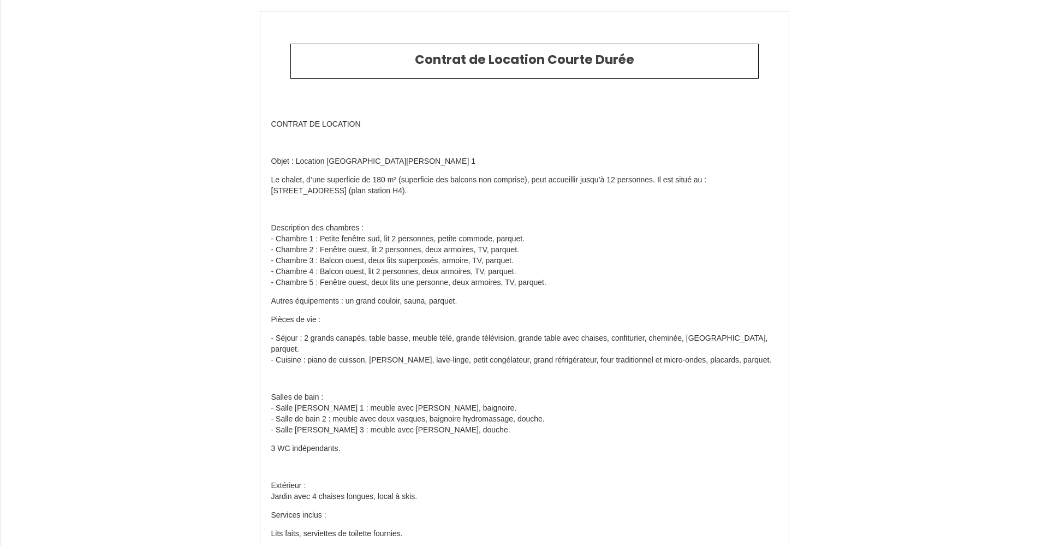
select select "LU"
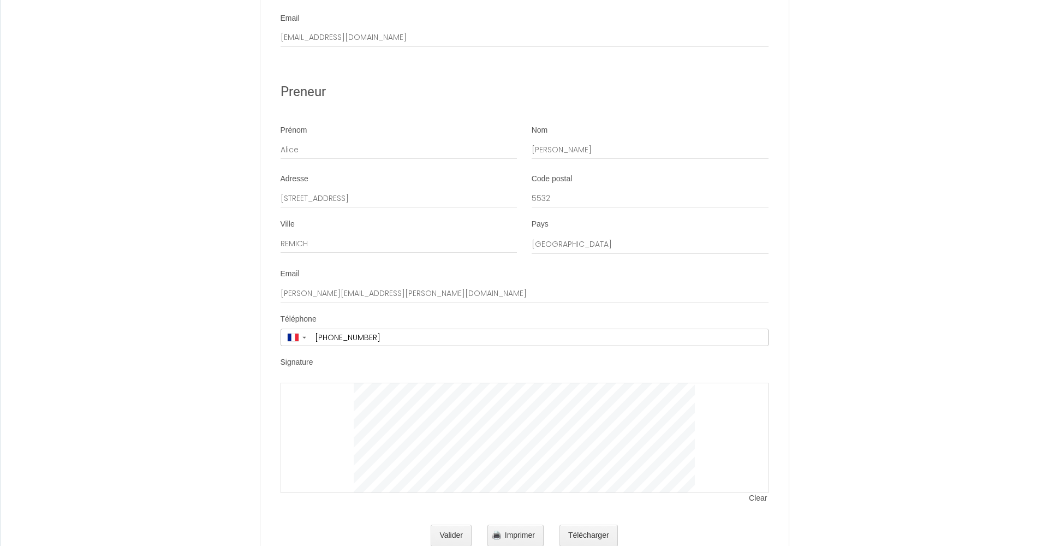
scroll to position [1503, 0]
